Goal: Task Accomplishment & Management: Use online tool/utility

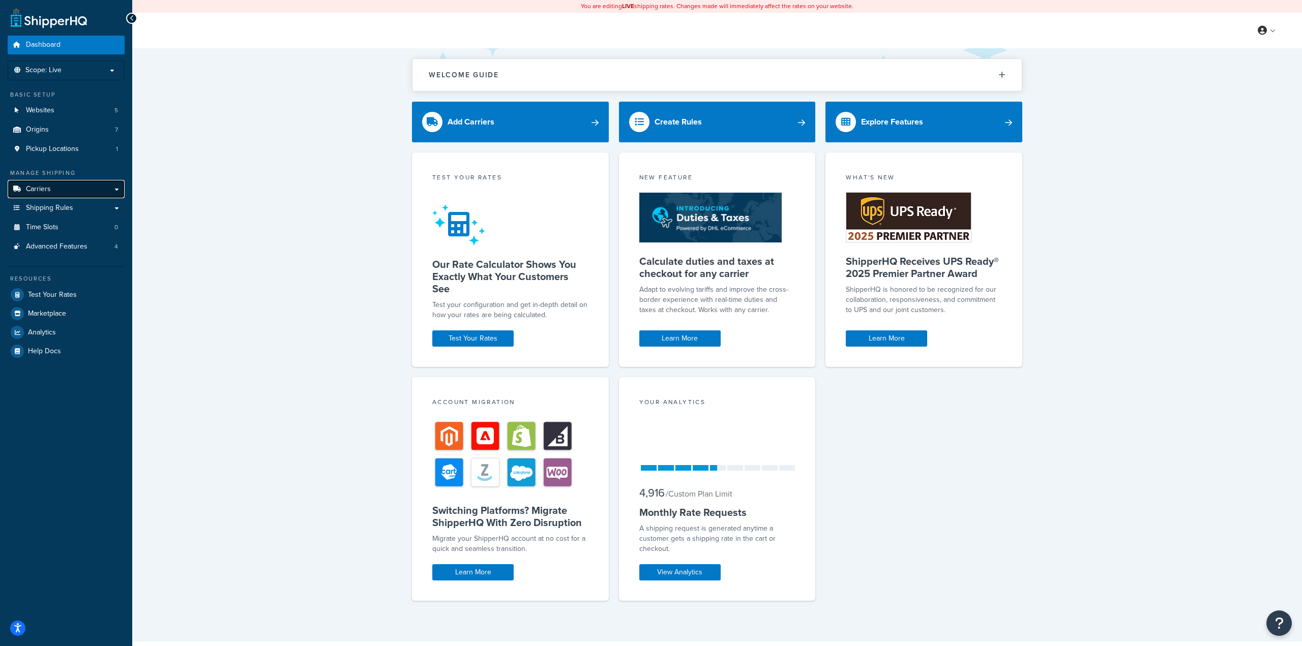
click at [45, 188] on span "Carriers" at bounding box center [38, 189] width 25 height 9
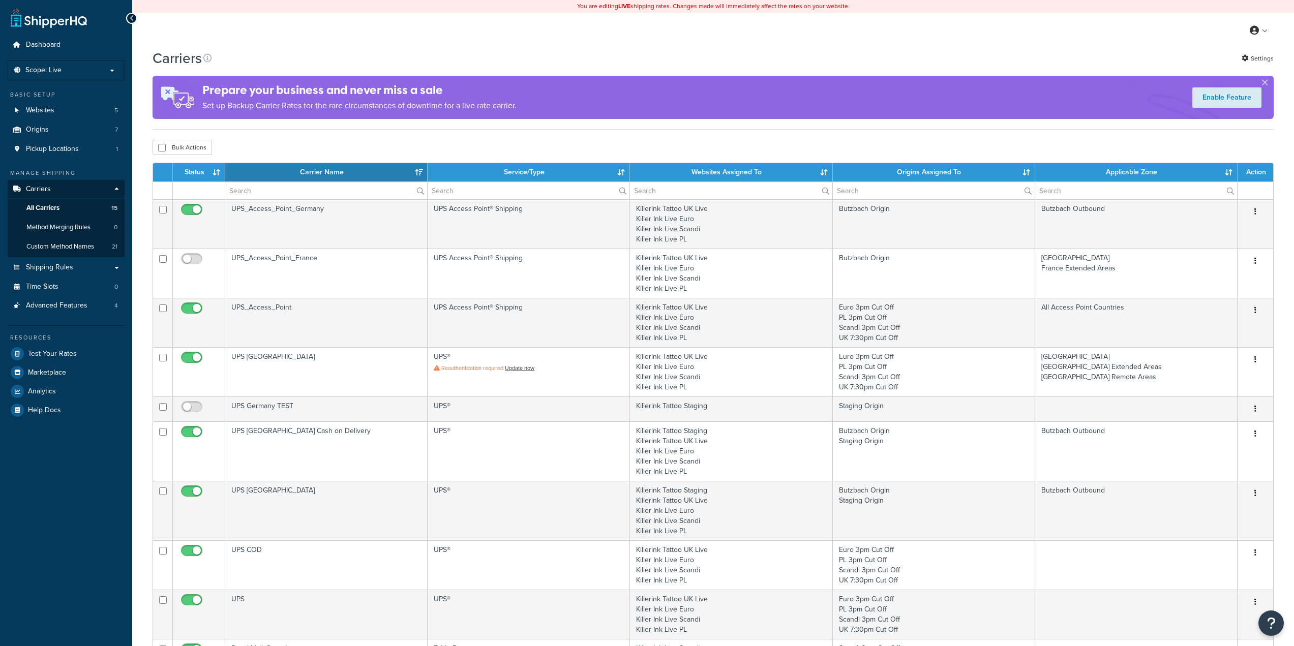
select select "15"
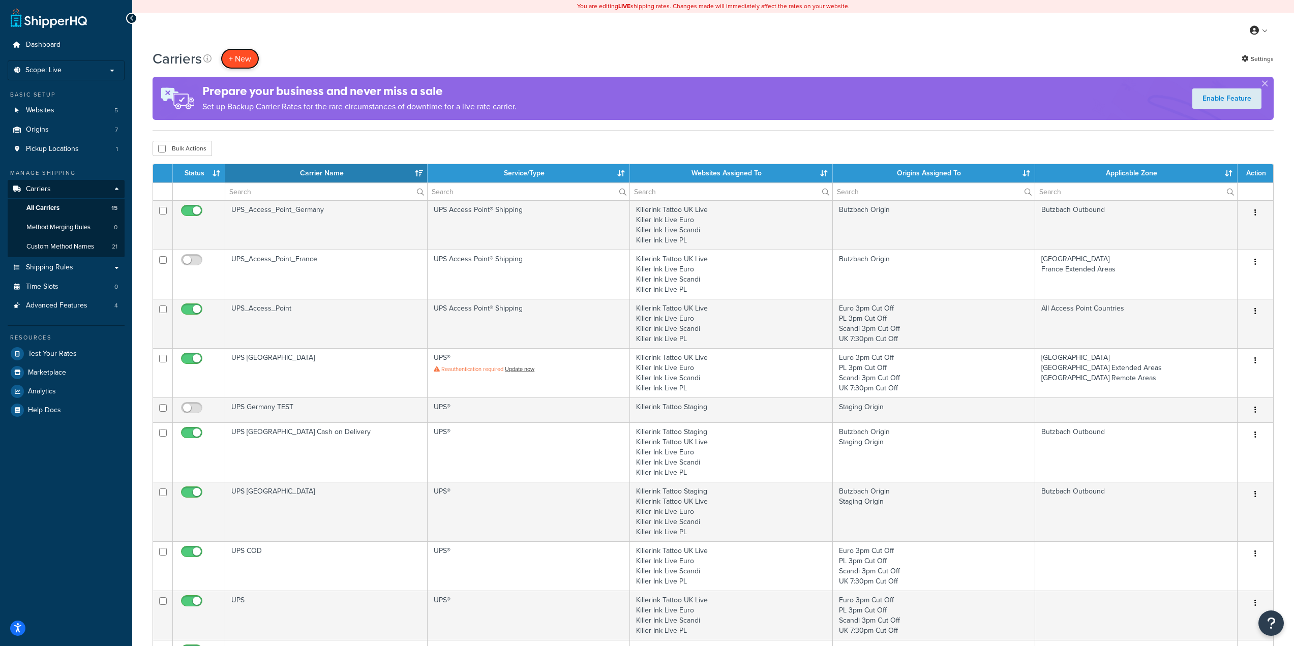
click at [240, 53] on button "+ New" at bounding box center [240, 58] width 39 height 21
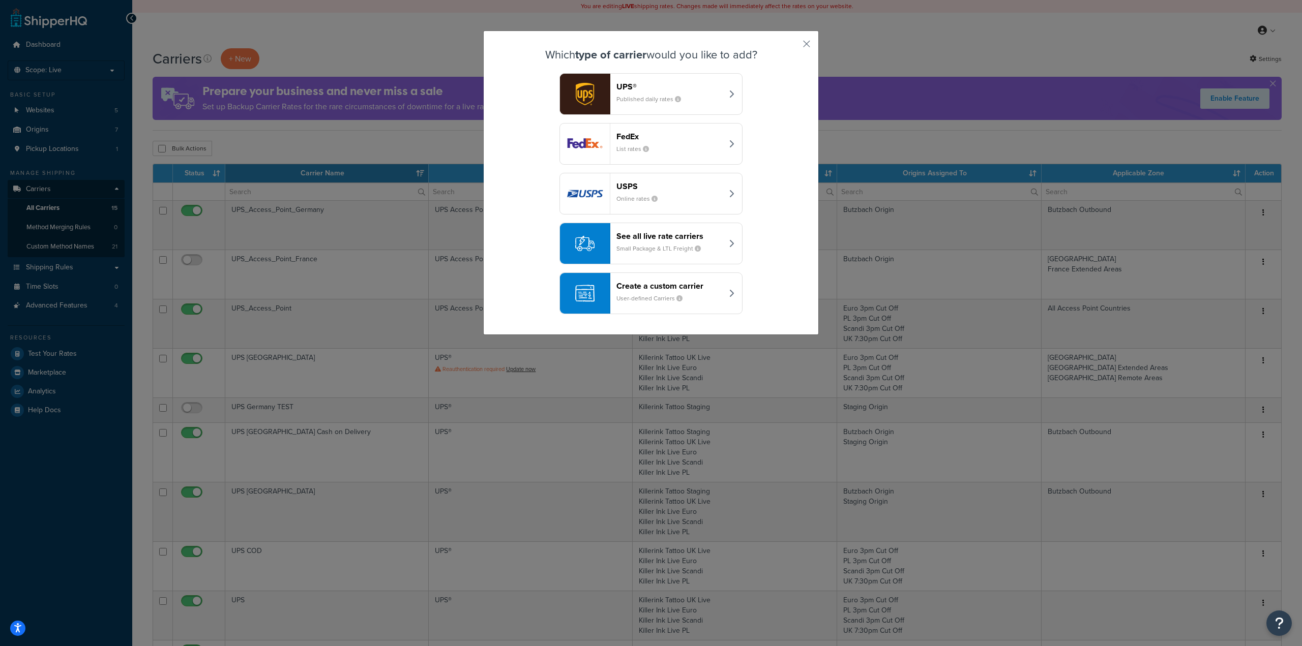
click at [703, 290] on header "Create a custom carrier" at bounding box center [669, 286] width 106 height 10
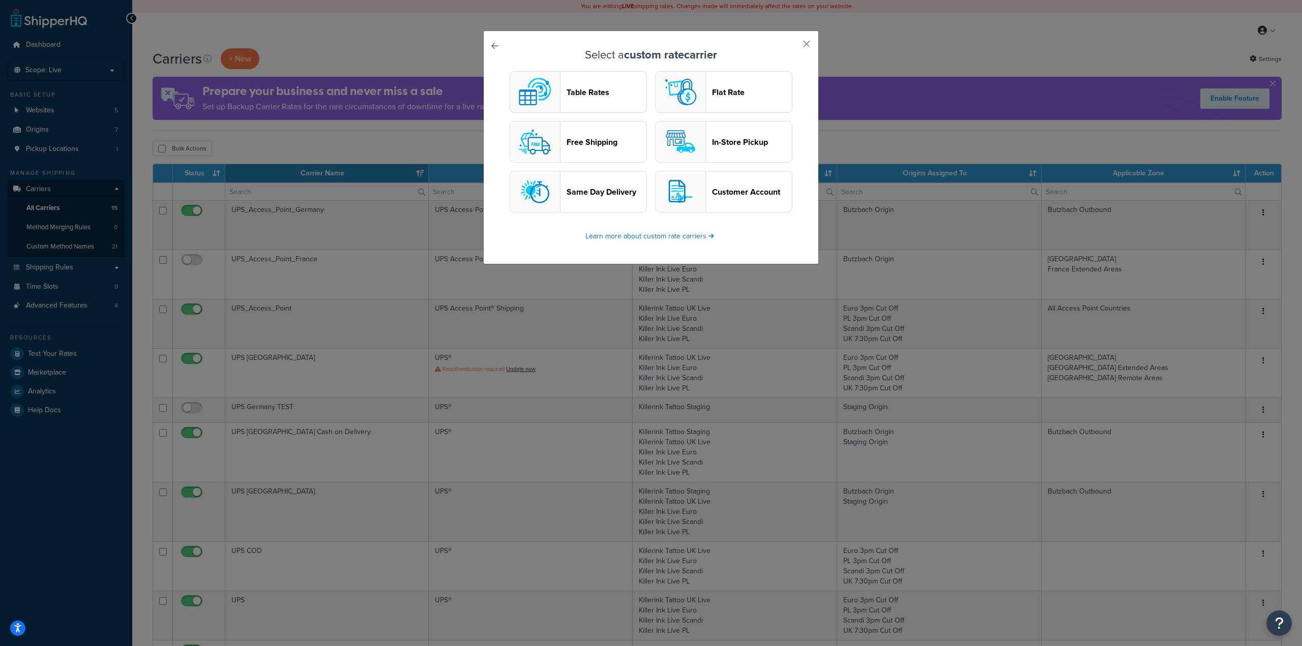
click at [509, 49] on link at bounding box center [509, 49] width 0 height 0
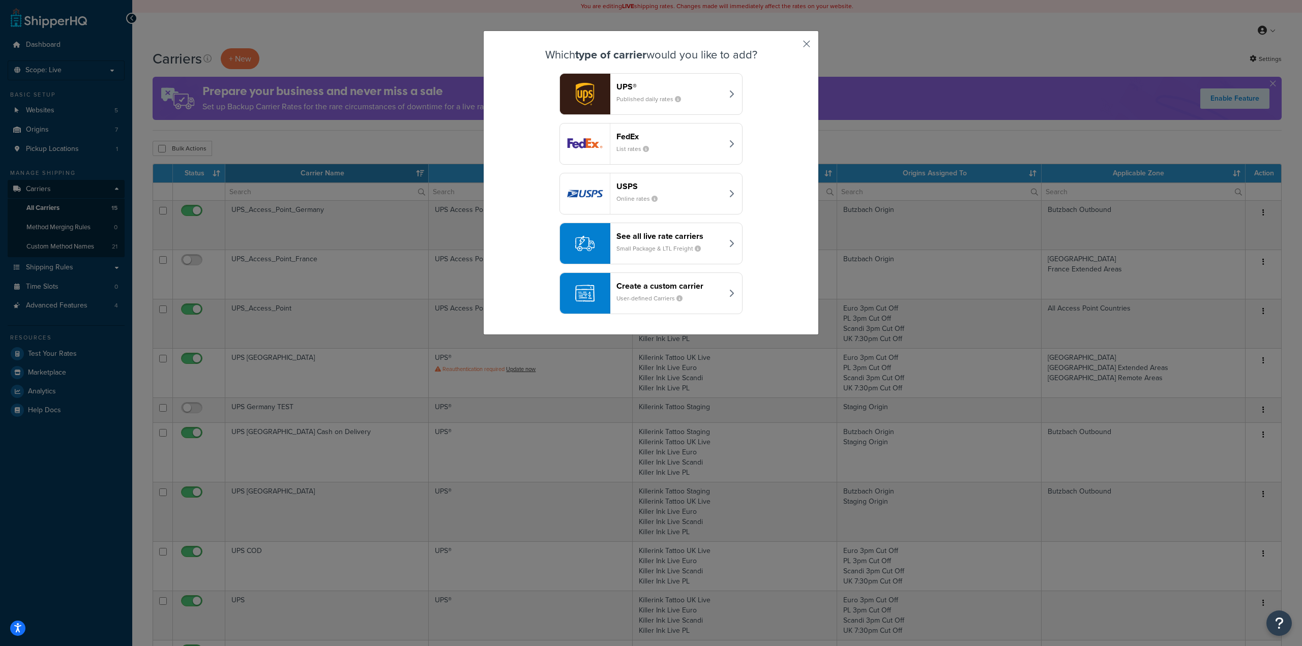
click at [793, 46] on button "button" at bounding box center [791, 47] width 3 height 3
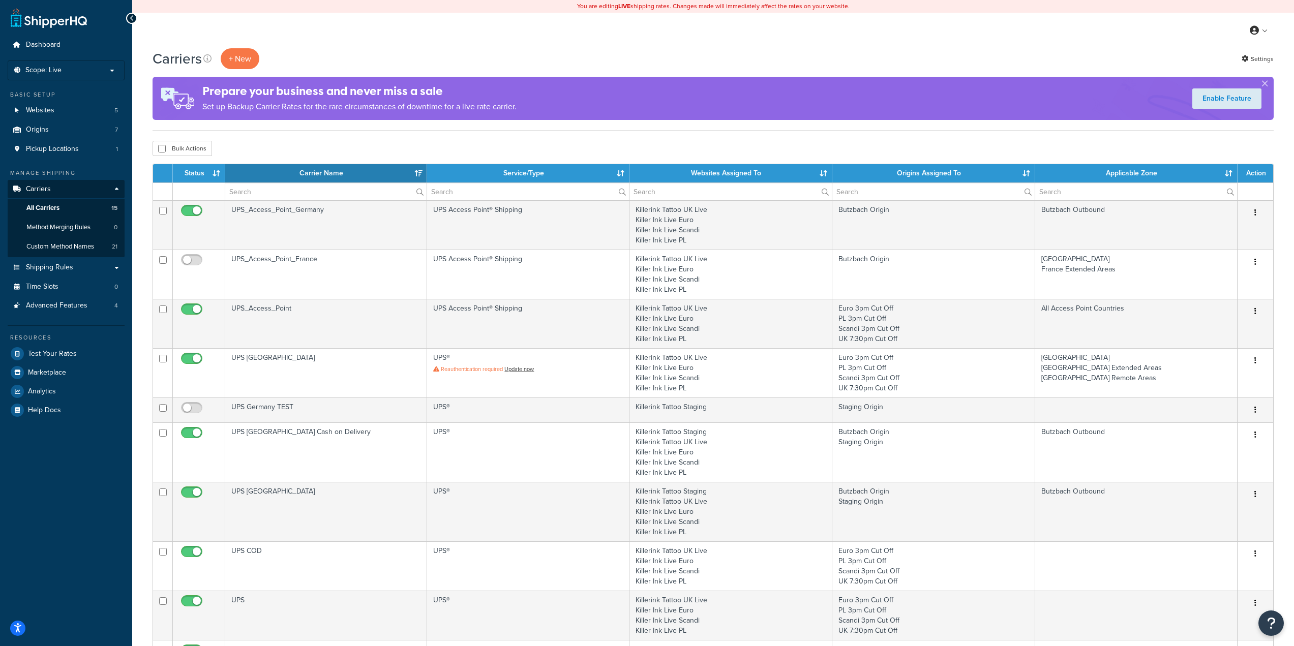
click at [275, 143] on div "Bulk Actions Duplicate Delete" at bounding box center [713, 148] width 1121 height 15
click at [235, 59] on button "+ New" at bounding box center [240, 58] width 39 height 21
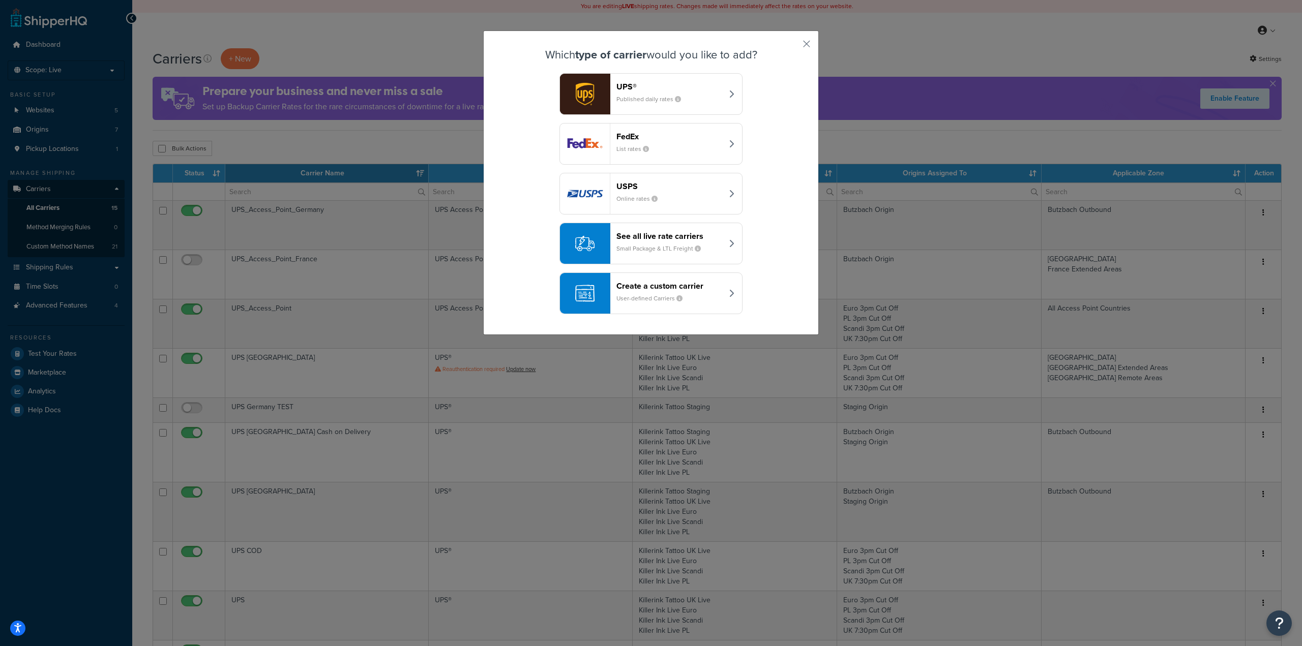
click at [656, 239] on header "See all live rate carriers" at bounding box center [669, 236] width 106 height 10
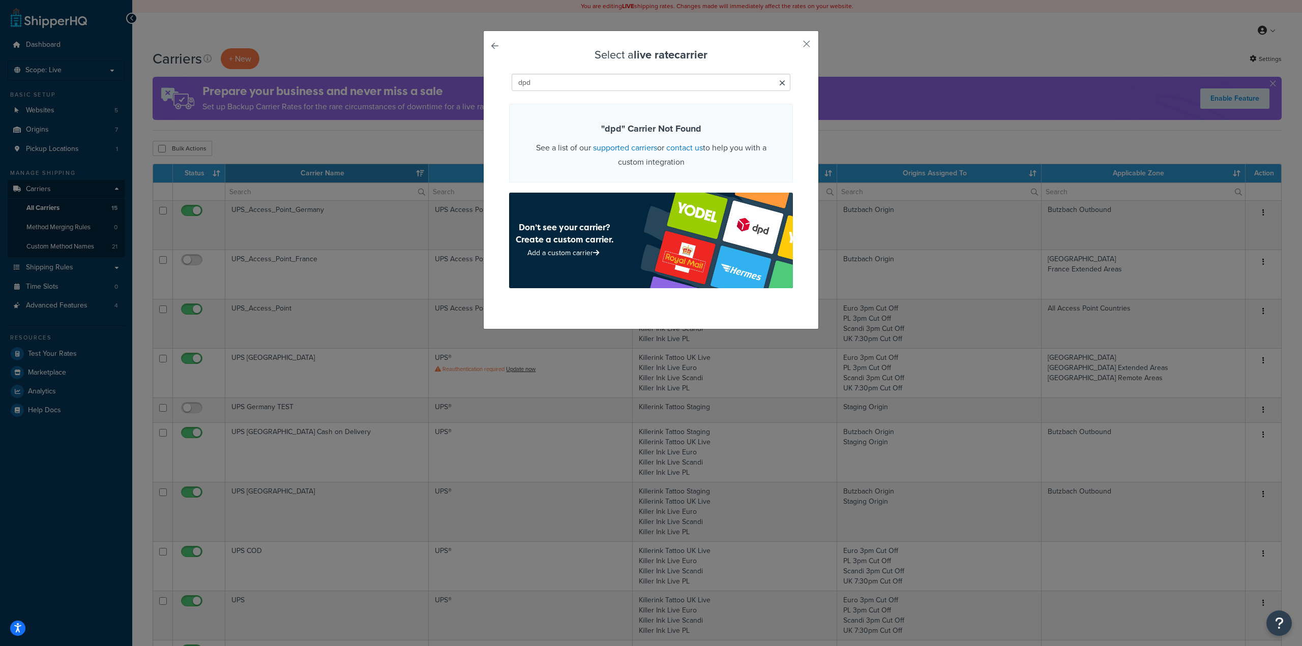
click at [782, 82] on input "dpd" at bounding box center [651, 82] width 279 height 17
type input "dpd"
click at [780, 83] on icon at bounding box center [782, 83] width 6 height 8
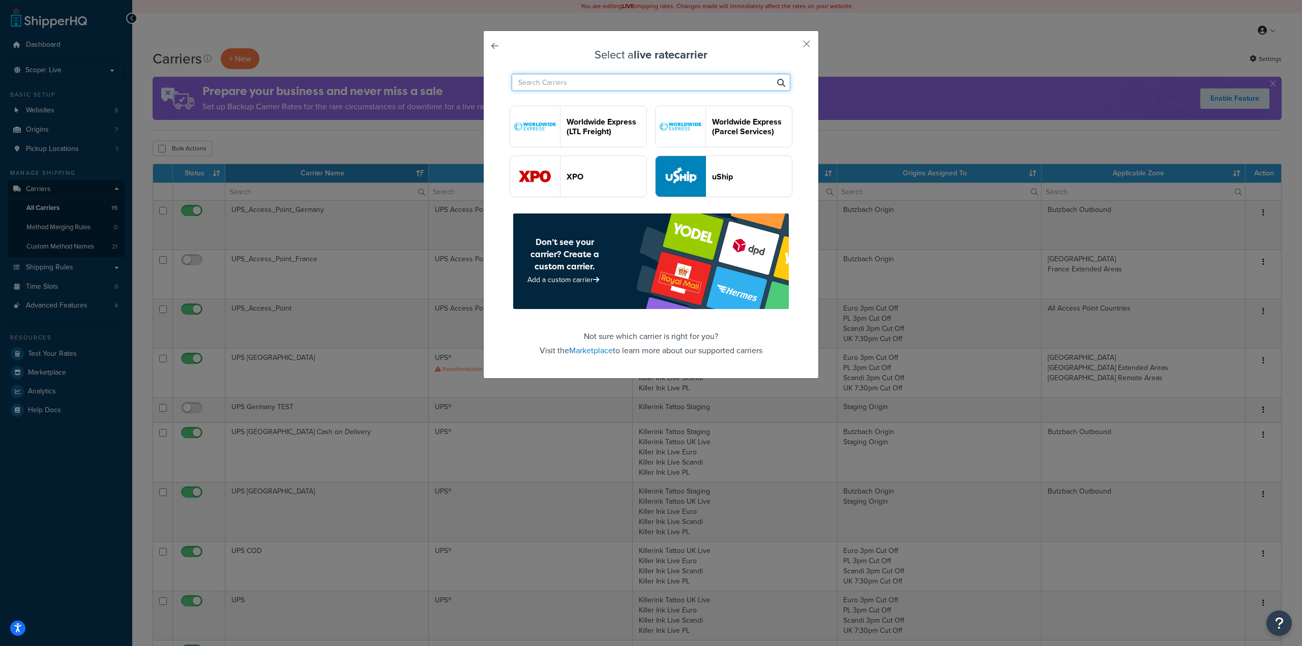
scroll to position [2177, 0]
